Goal: Transaction & Acquisition: Book appointment/travel/reservation

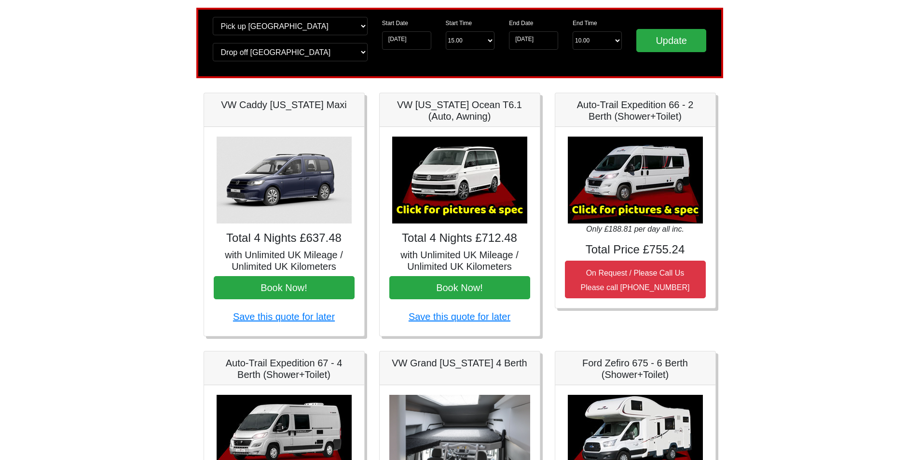
scroll to position [64, 0]
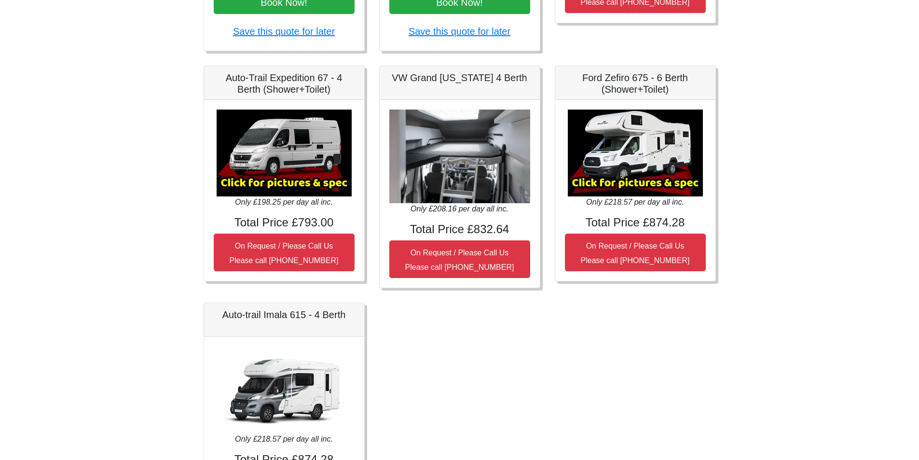
scroll to position [351, 0]
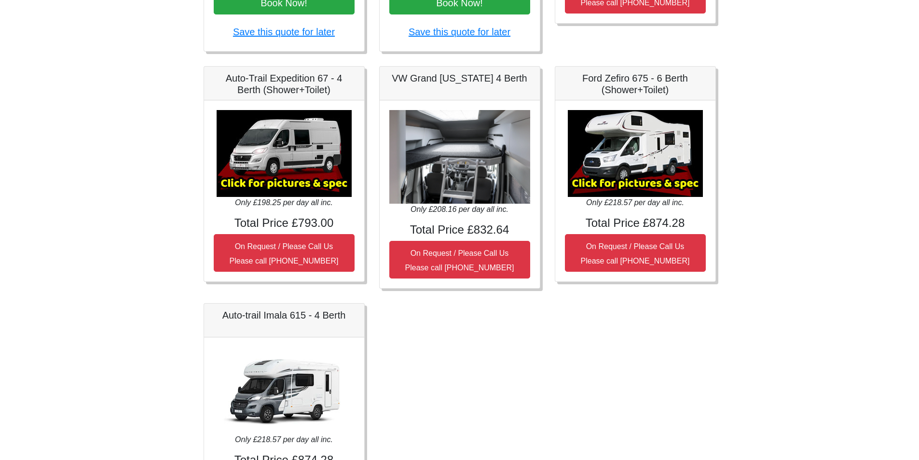
click at [648, 176] on img at bounding box center [635, 153] width 135 height 87
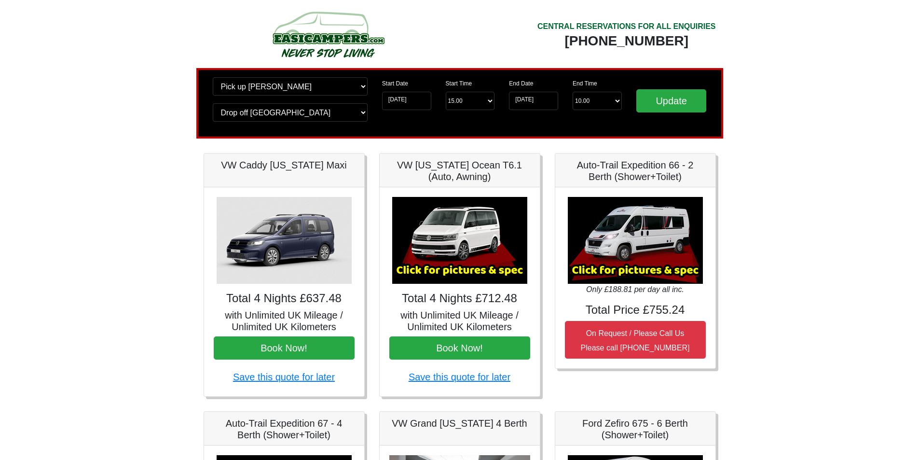
scroll to position [0, 0]
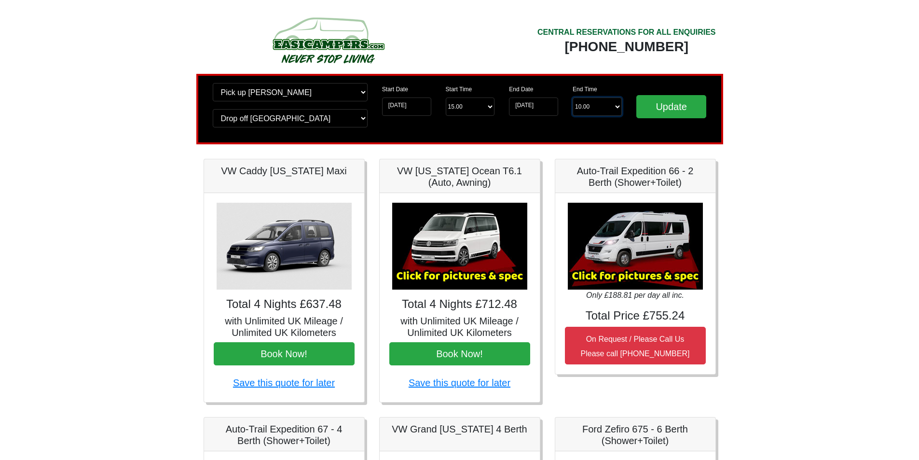
click at [616, 108] on select "End Time 10.00 -------- 08.00 am 09.00 am 10.00 am 11.00 am ([DATE] Only)" at bounding box center [596, 106] width 49 height 18
select select "11.00"
click at [572, 97] on select "End Time 10.00 -------- 08.00 am 09.00 am 10.00 am 11.00 am ([DATE] Only)" at bounding box center [596, 106] width 49 height 18
click at [492, 106] on select "Start Time 15.00 -------- 11.00 am ([DATE] & [DATE] Only) 12.00 pm ([DATE]) 13.…" at bounding box center [470, 106] width 49 height 18
select select "11.00"
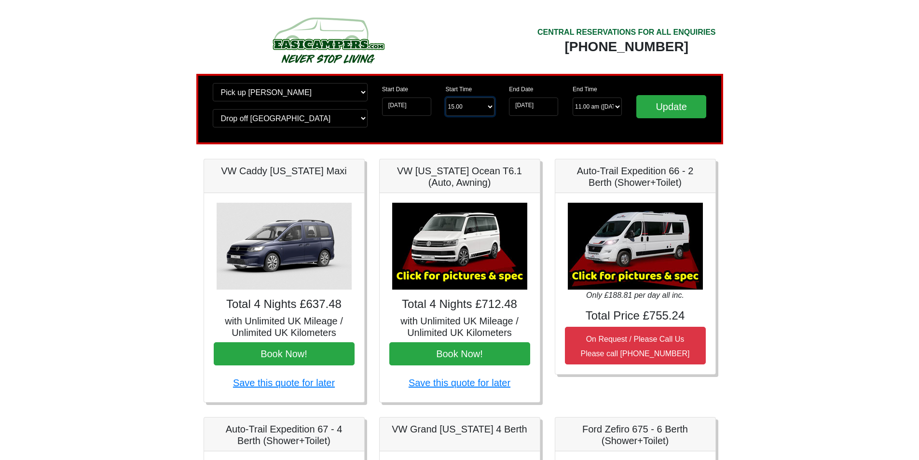
click at [446, 97] on select "Start Time 15.00 -------- 11.00 am ([DATE] & [DATE] Only) 12.00 pm ([DATE]) 13.…" at bounding box center [470, 106] width 49 height 18
click at [743, 213] on body "CENTRAL RESERVATIONS FOR ALL ENQUIRIES [PHONE_NUMBER] Easicampers Booking : Sea…" at bounding box center [459, 453] width 919 height 907
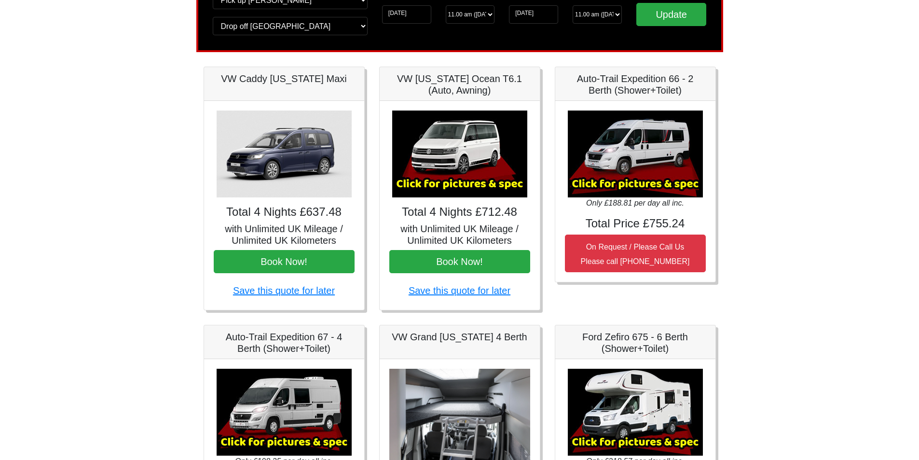
scroll to position [96, 0]
